Goal: Task Accomplishment & Management: Use online tool/utility

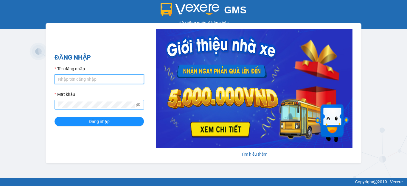
type input "hang2.xedn"
click at [138, 105] on icon "eye-invisible" at bounding box center [138, 105] width 4 height 4
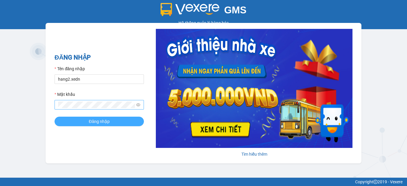
click at [99, 121] on span "Đăng nhập" at bounding box center [99, 121] width 21 height 7
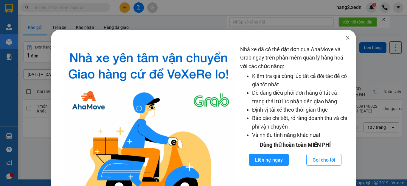
click at [345, 38] on icon "close" at bounding box center [347, 37] width 5 height 5
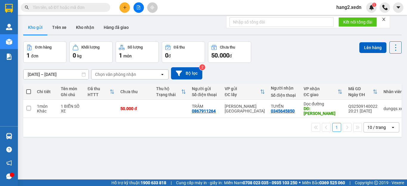
click at [385, 18] on icon "close" at bounding box center [383, 19] width 3 height 3
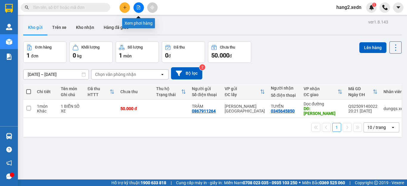
click at [139, 7] on icon "file-add" at bounding box center [138, 7] width 3 height 4
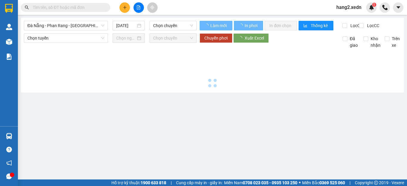
type input "15/09/2025"
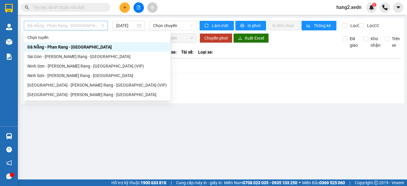
click at [48, 22] on span "Đà Nẵng - Phan Rang - Sài Gòn" at bounding box center [65, 25] width 77 height 9
click at [36, 95] on div "Sài Gòn - Phan Rang - Ninh Sơn" at bounding box center [97, 95] width 140 height 7
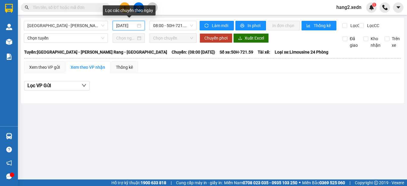
click at [132, 26] on input "15/09/2025" at bounding box center [126, 25] width 20 height 7
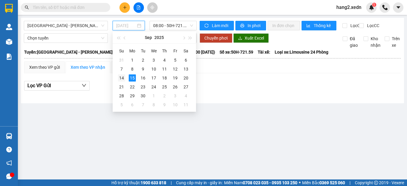
click at [120, 77] on div "14" at bounding box center [121, 78] width 7 height 7
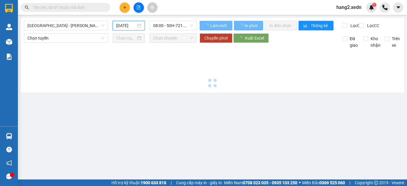
type input "14/09/2025"
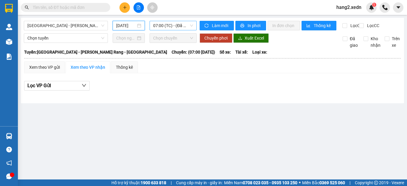
click at [180, 23] on span "07:00 (TC) - (Đã hủy)" at bounding box center [173, 25] width 40 height 9
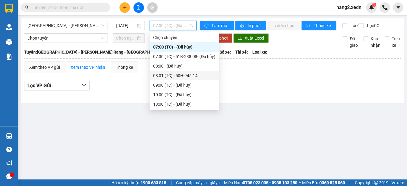
click at [192, 75] on div "08:01 (TC) - 50H-945.14" at bounding box center [184, 75] width 62 height 7
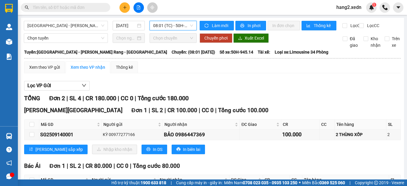
click at [177, 25] on span "08:01 (TC) - 50H-945.14" at bounding box center [173, 25] width 40 height 9
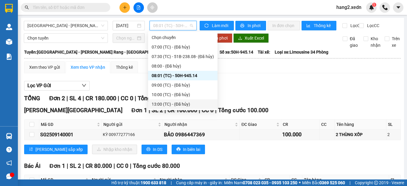
scroll to position [38, 0]
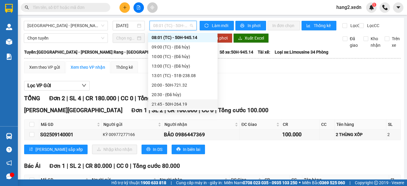
click at [172, 101] on div "21:45 - 50H-264.19" at bounding box center [183, 104] width 62 height 7
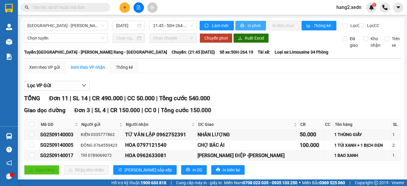
click at [248, 27] on span "In phơi" at bounding box center [255, 25] width 14 height 7
